Goal: Task Accomplishment & Management: Manage account settings

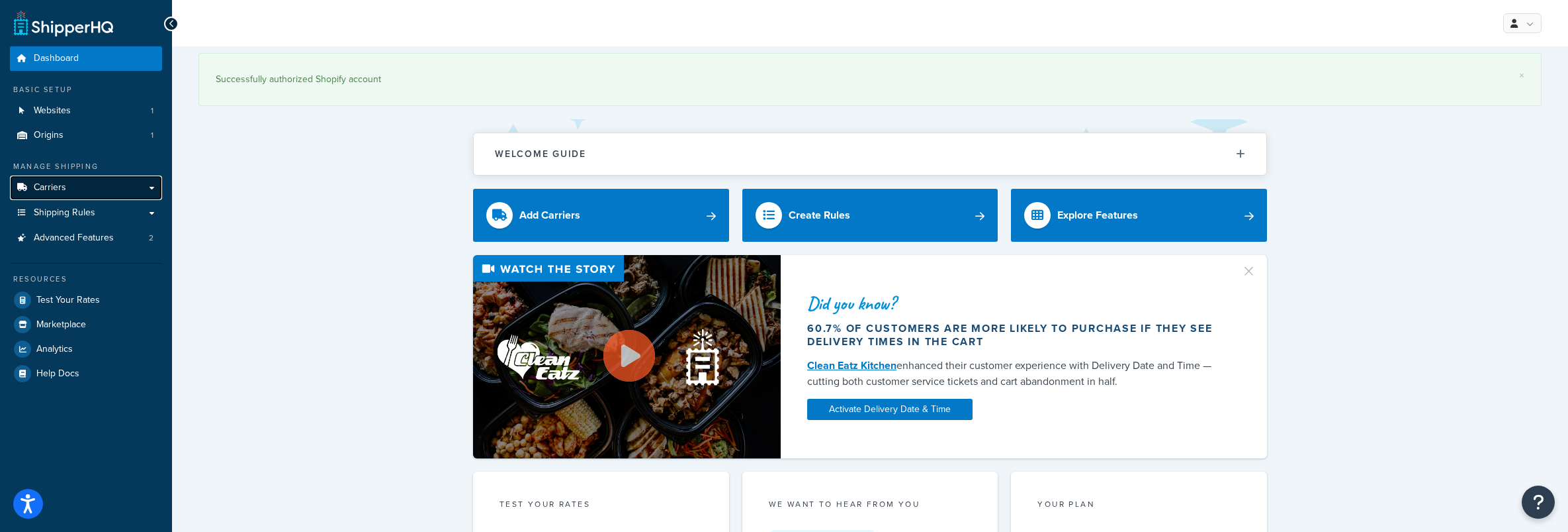
click at [58, 194] on span "Carriers" at bounding box center [50, 188] width 32 height 11
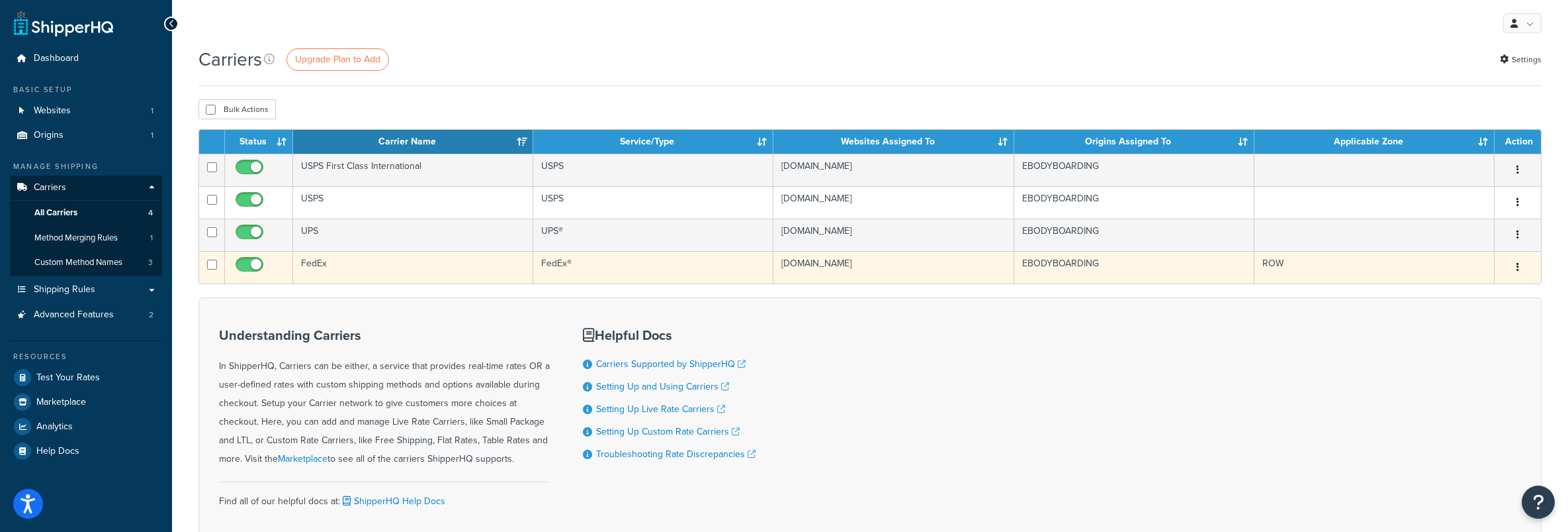
click at [317, 263] on td "FedEx" at bounding box center [413, 267] width 240 height 32
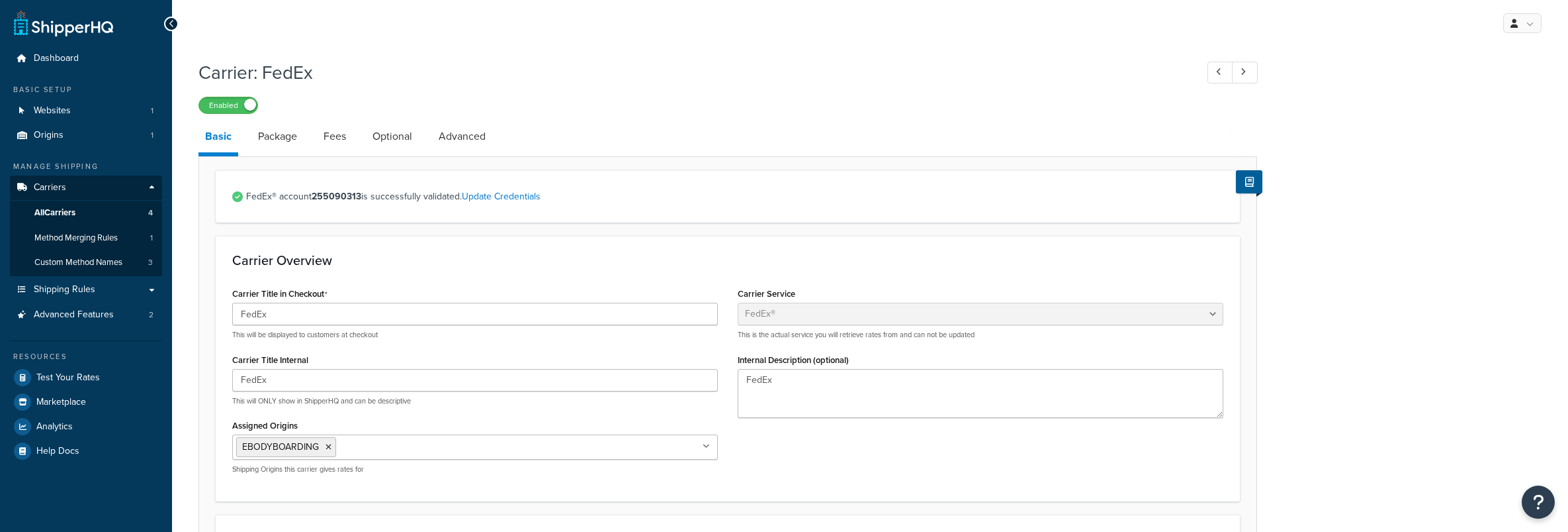
select select "fedEx"
select select "REQUEST_COURIER"
select select "YOUR_PACKAGING"
